Goal: Task Accomplishment & Management: Use online tool/utility

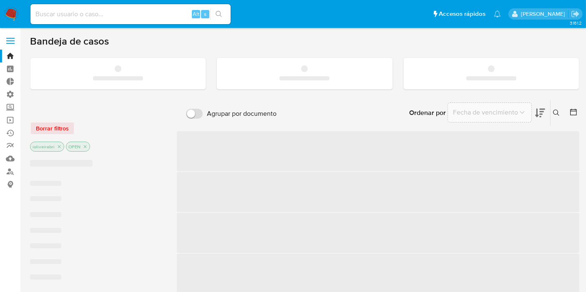
click at [13, 38] on span at bounding box center [10, 38] width 8 height 1
click at [0, 0] on input "checkbox" at bounding box center [0, 0] width 0 height 0
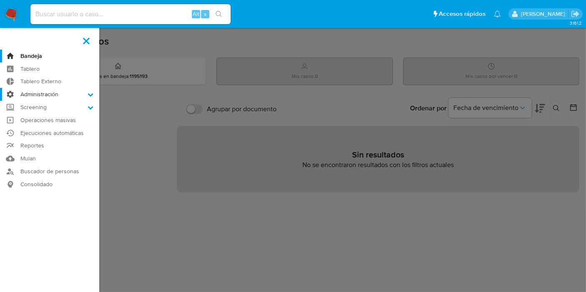
click at [37, 99] on label "Administración" at bounding box center [49, 94] width 99 height 13
click at [0, 0] on input "Administración" at bounding box center [0, 0] width 0 height 0
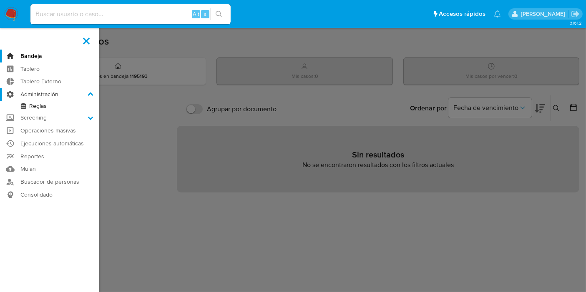
click at [40, 98] on label "Administración" at bounding box center [49, 94] width 99 height 13
click at [0, 0] on input "Administración" at bounding box center [0, 0] width 0 height 0
click at [47, 92] on label "Administración" at bounding box center [49, 94] width 99 height 13
click at [0, 0] on input "Administración" at bounding box center [0, 0] width 0 height 0
click at [43, 120] on label "Screening" at bounding box center [49, 117] width 99 height 13
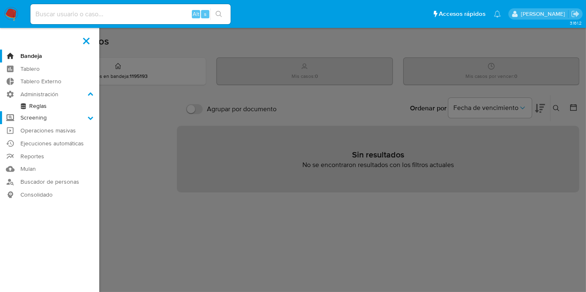
click at [0, 0] on input "Screening" at bounding box center [0, 0] width 0 height 0
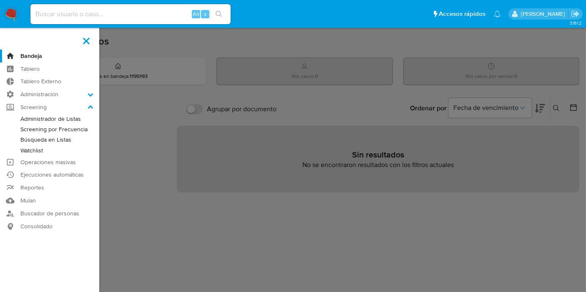
click at [58, 128] on link "Screening por Frecuencia" at bounding box center [49, 129] width 99 height 10
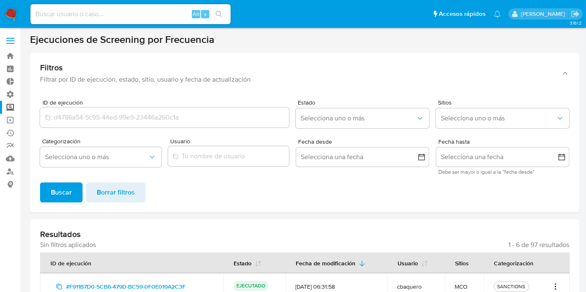
click at [10, 42] on label at bounding box center [10, 41] width 21 height 18
click at [0, 0] on input "checkbox" at bounding box center [0, 0] width 0 height 0
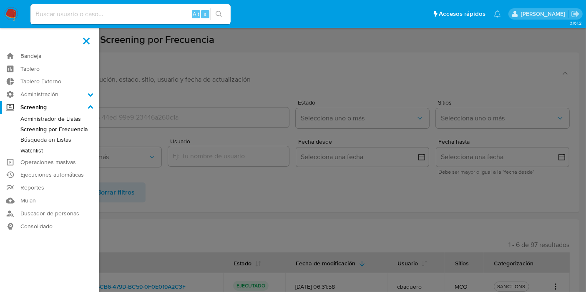
click at [46, 141] on link "Búsqueda en Listas" at bounding box center [49, 140] width 99 height 10
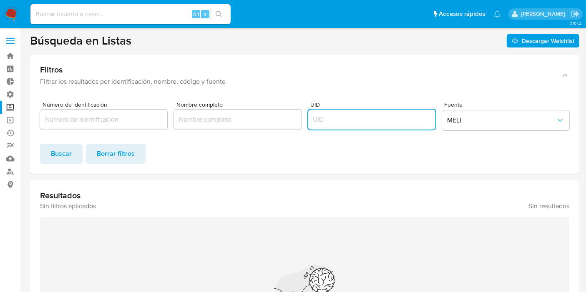
click at [334, 123] on input "UID" at bounding box center [371, 119] width 127 height 11
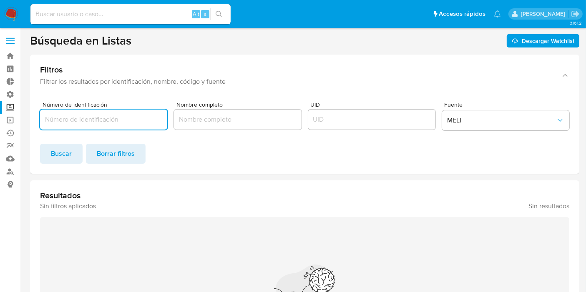
click at [114, 123] on input "Número de identificación" at bounding box center [103, 119] width 127 height 11
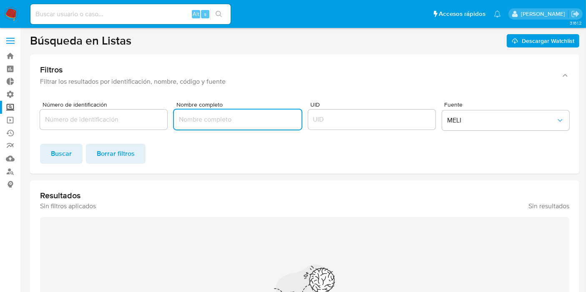
click at [207, 121] on input "Nombre completo" at bounding box center [237, 119] width 127 height 11
click at [107, 148] on span "Borrar filtros" at bounding box center [116, 154] width 38 height 18
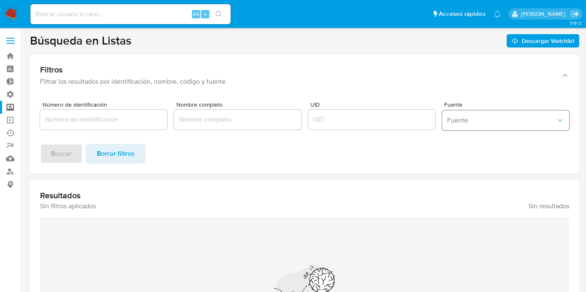
click at [495, 116] on span "Fuente" at bounding box center [501, 120] width 109 height 8
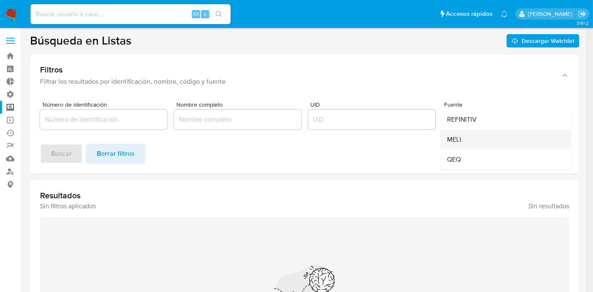
click at [468, 143] on div "MELI" at bounding box center [503, 140] width 112 height 20
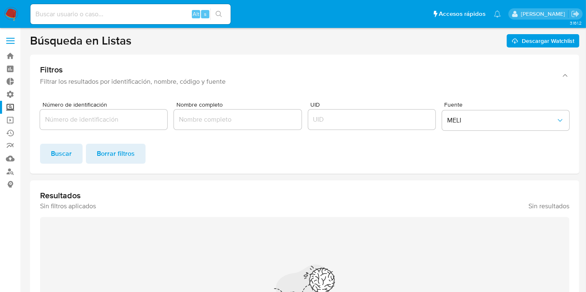
click at [383, 126] on div at bounding box center [371, 120] width 127 height 20
click at [358, 125] on div at bounding box center [371, 120] width 127 height 20
click at [536, 127] on button "MELI" at bounding box center [505, 121] width 127 height 20
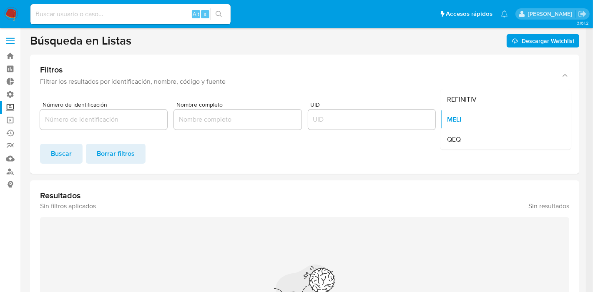
click at [485, 138] on div "QEQ" at bounding box center [503, 140] width 112 height 20
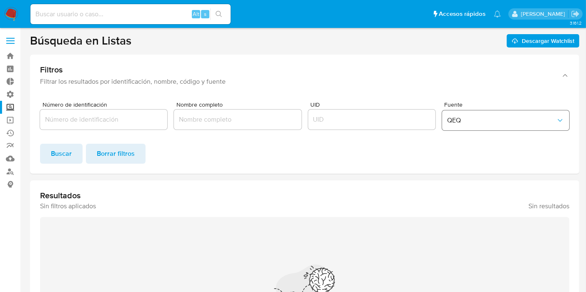
click at [480, 110] on div "Fuente QEQ" at bounding box center [505, 118] width 127 height 32
click at [481, 119] on span "QEQ" at bounding box center [501, 120] width 109 height 8
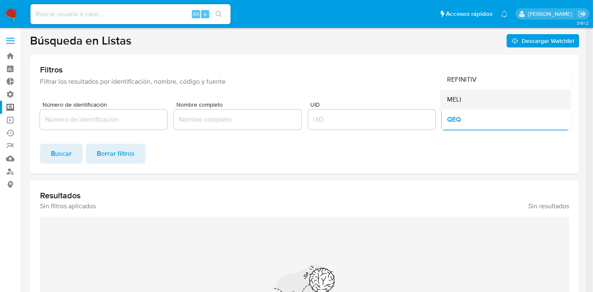
click at [460, 104] on span "MELI" at bounding box center [454, 99] width 14 height 8
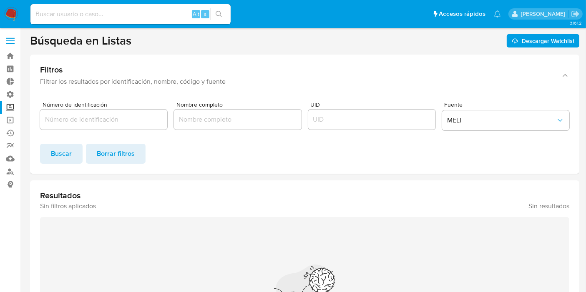
click at [377, 113] on div at bounding box center [371, 120] width 127 height 20
click at [377, 116] on input "UID" at bounding box center [371, 119] width 127 height 11
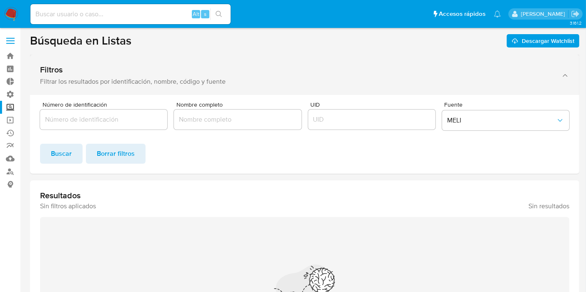
click at [145, 84] on div "Filtrar los resultados por identificación, nombre, código y fuente" at bounding box center [296, 82] width 512 height 8
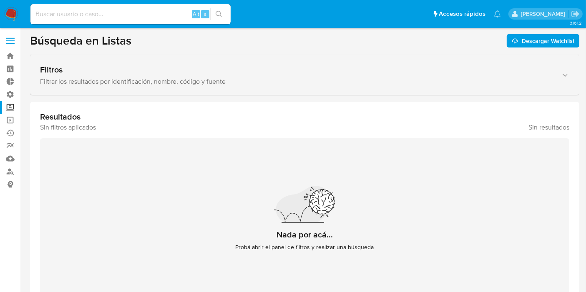
click at [173, 84] on div "Filtrar los resultados por identificación, nombre, código y fuente" at bounding box center [296, 82] width 512 height 8
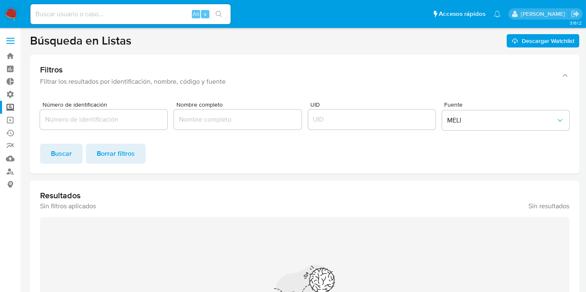
click at [206, 111] on div at bounding box center [237, 120] width 127 height 20
drag, startPoint x: 213, startPoint y: 127, endPoint x: 214, endPoint y: 122, distance: 5.5
click at [212, 127] on div at bounding box center [237, 120] width 127 height 20
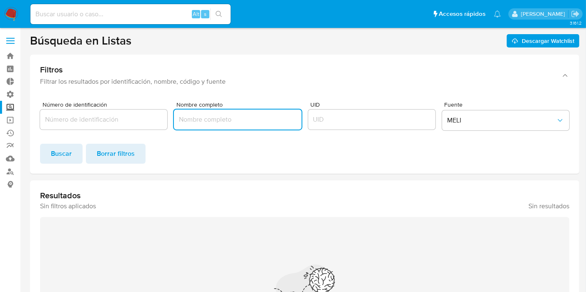
click at [214, 122] on input "Nombre completo" at bounding box center [237, 119] width 127 height 11
type input "[PERSON_NAME]"
click button "Buscar" at bounding box center [61, 154] width 43 height 20
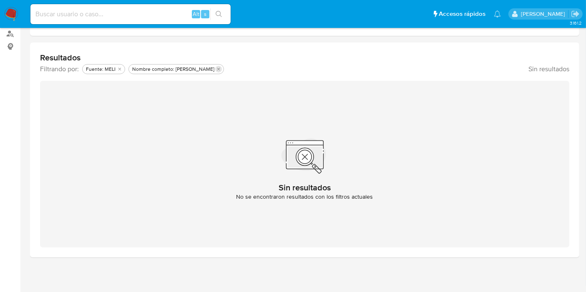
click at [216, 67] on icon "Eliminar filtro de undefined Nombre completo: Igor Oliveira Brito" at bounding box center [218, 69] width 5 height 5
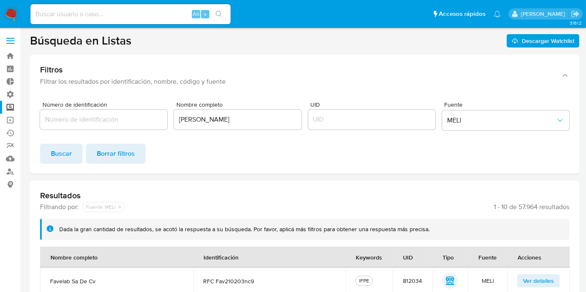
drag, startPoint x: 307, startPoint y: 155, endPoint x: 316, endPoint y: 102, distance: 53.3
